Goal: Navigation & Orientation: Find specific page/section

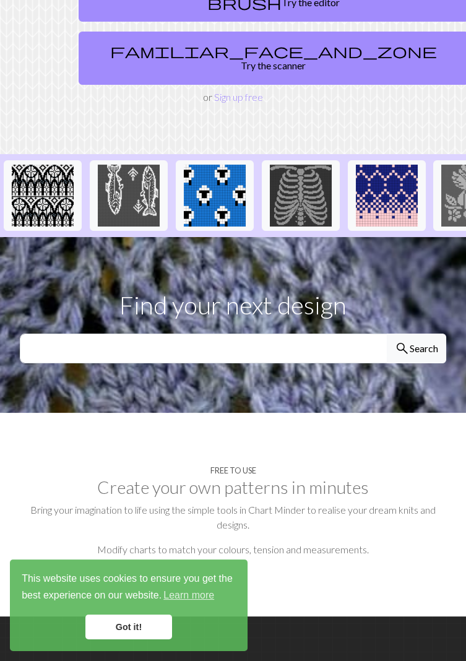
scroll to position [162, 0]
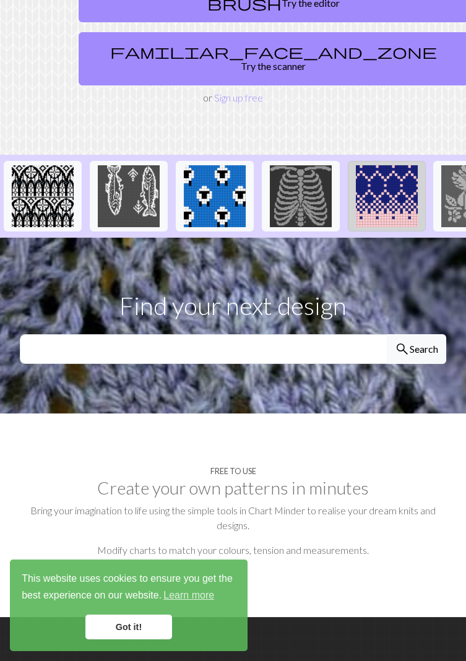
click at [362, 188] on img at bounding box center [387, 196] width 62 height 62
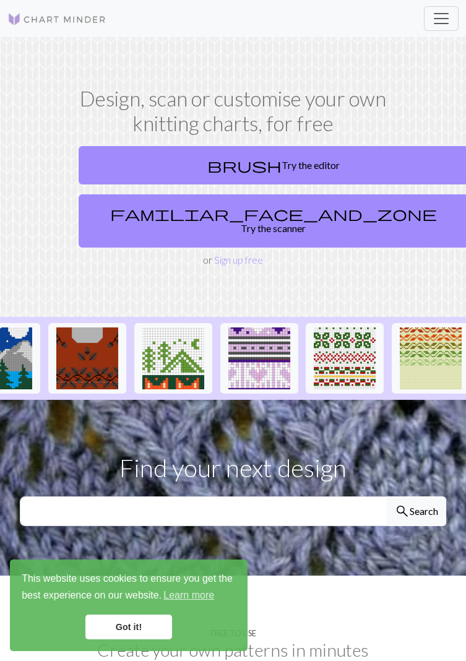
scroll to position [0, 1680]
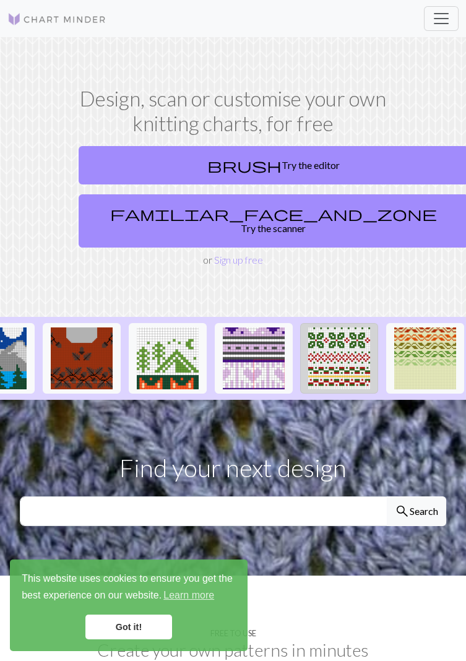
click at [345, 348] on img at bounding box center [339, 359] width 62 height 62
